Goal: Find specific page/section: Find specific page/section

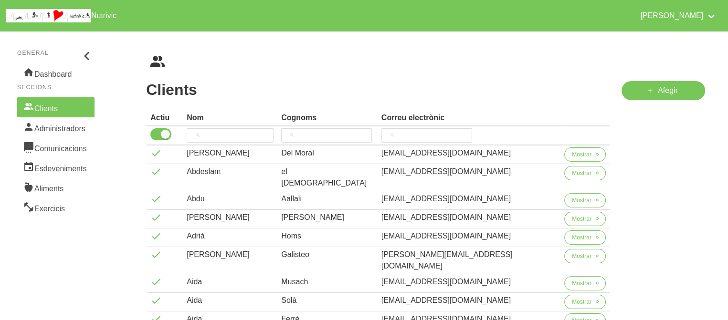
click at [235, 63] on ul "breadcrumbs" at bounding box center [425, 61] width 559 height 15
click at [352, 135] on input "search" at bounding box center [326, 135] width 91 height 14
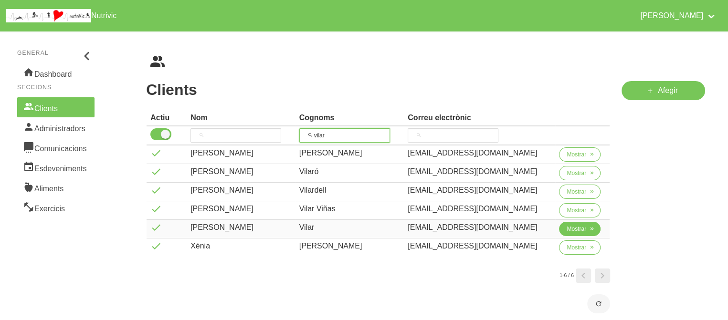
type input "vilar"
click at [577, 231] on span "Mostrar" at bounding box center [577, 229] width 20 height 9
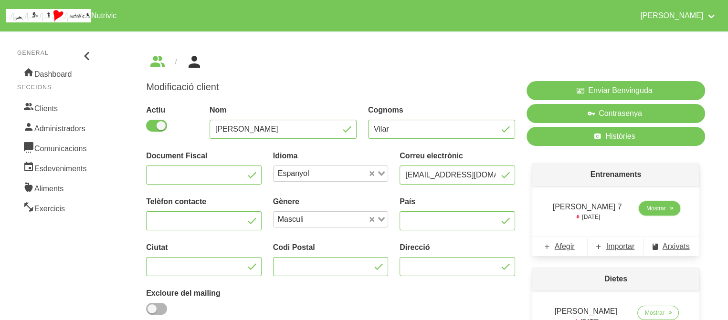
click at [652, 205] on span "Mostrar" at bounding box center [656, 208] width 20 height 9
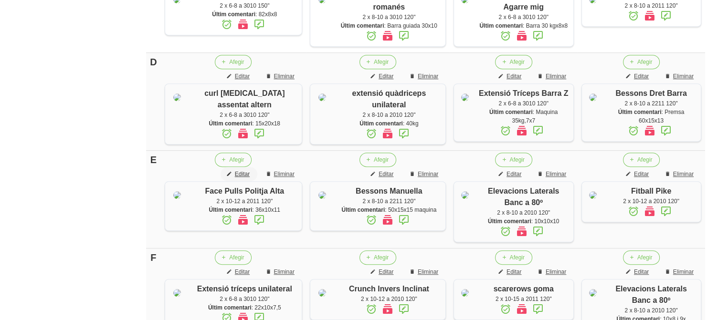
scroll to position [477, 0]
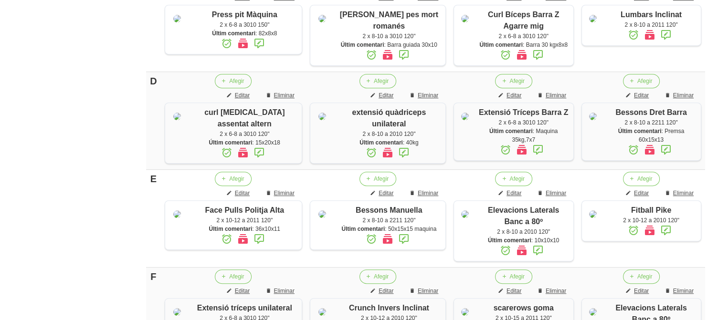
click at [113, 74] on aside "General Dashboard Seccions Clients Administradors Comunicacions Esdeveniments A…" at bounding box center [55, 20] width 123 height 944
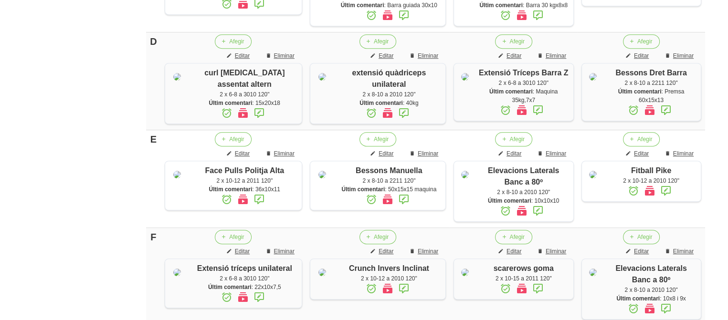
scroll to position [535, 0]
